Goal: Find specific page/section: Find specific page/section

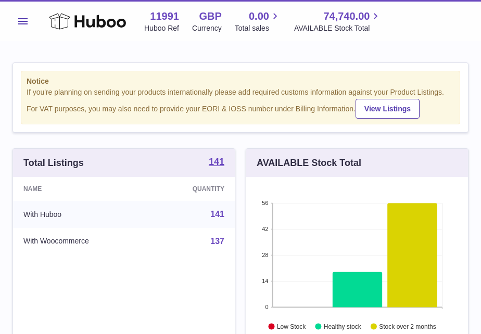
click at [24, 23] on span "Menu" at bounding box center [22, 21] width 9 height 6
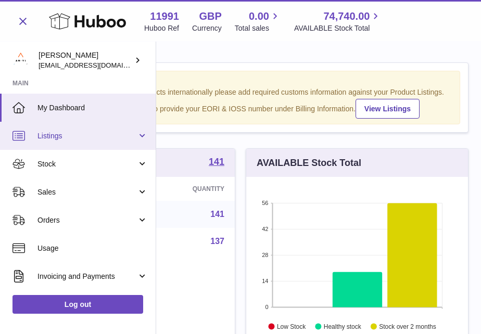
click at [67, 136] on span "Listings" at bounding box center [86, 136] width 99 height 10
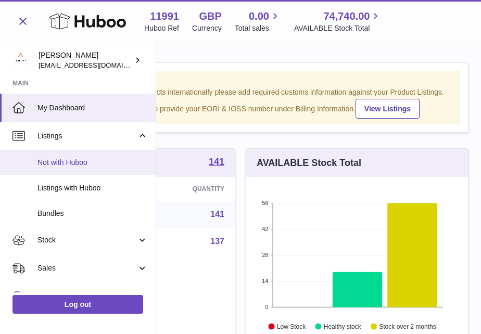
click at [79, 159] on span "Not with Huboo" at bounding box center [92, 163] width 110 height 10
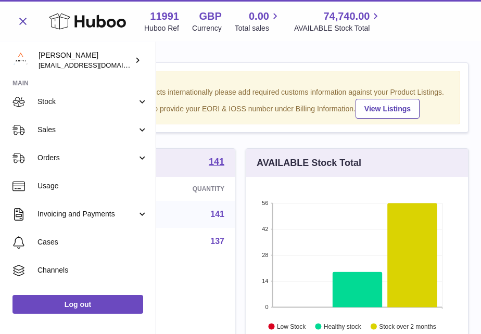
scroll to position [138, 0]
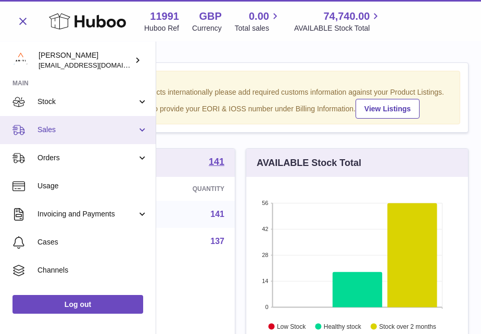
click at [80, 127] on span "Sales" at bounding box center [86, 130] width 99 height 10
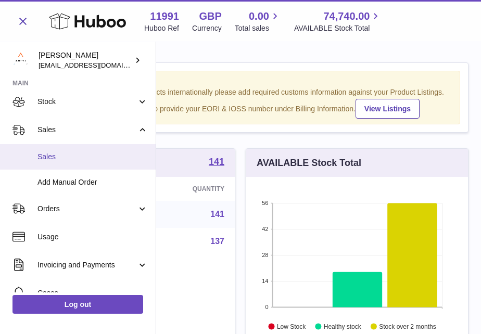
click at [71, 155] on span "Sales" at bounding box center [92, 157] width 110 height 10
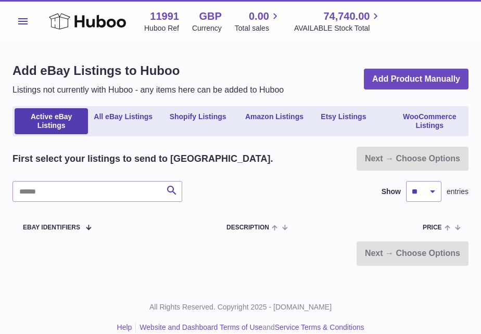
click at [23, 19] on span "Menu" at bounding box center [22, 21] width 9 height 6
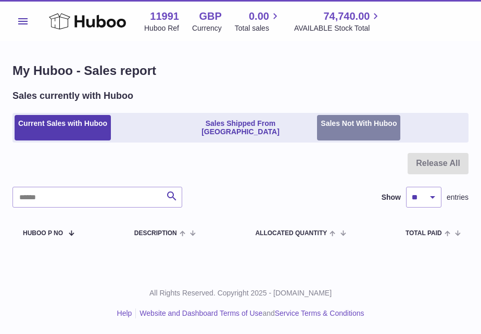
click at [376, 124] on link "Sales Not With Huboo" at bounding box center [358, 128] width 83 height 26
